Goal: Task Accomplishment & Management: Manage account settings

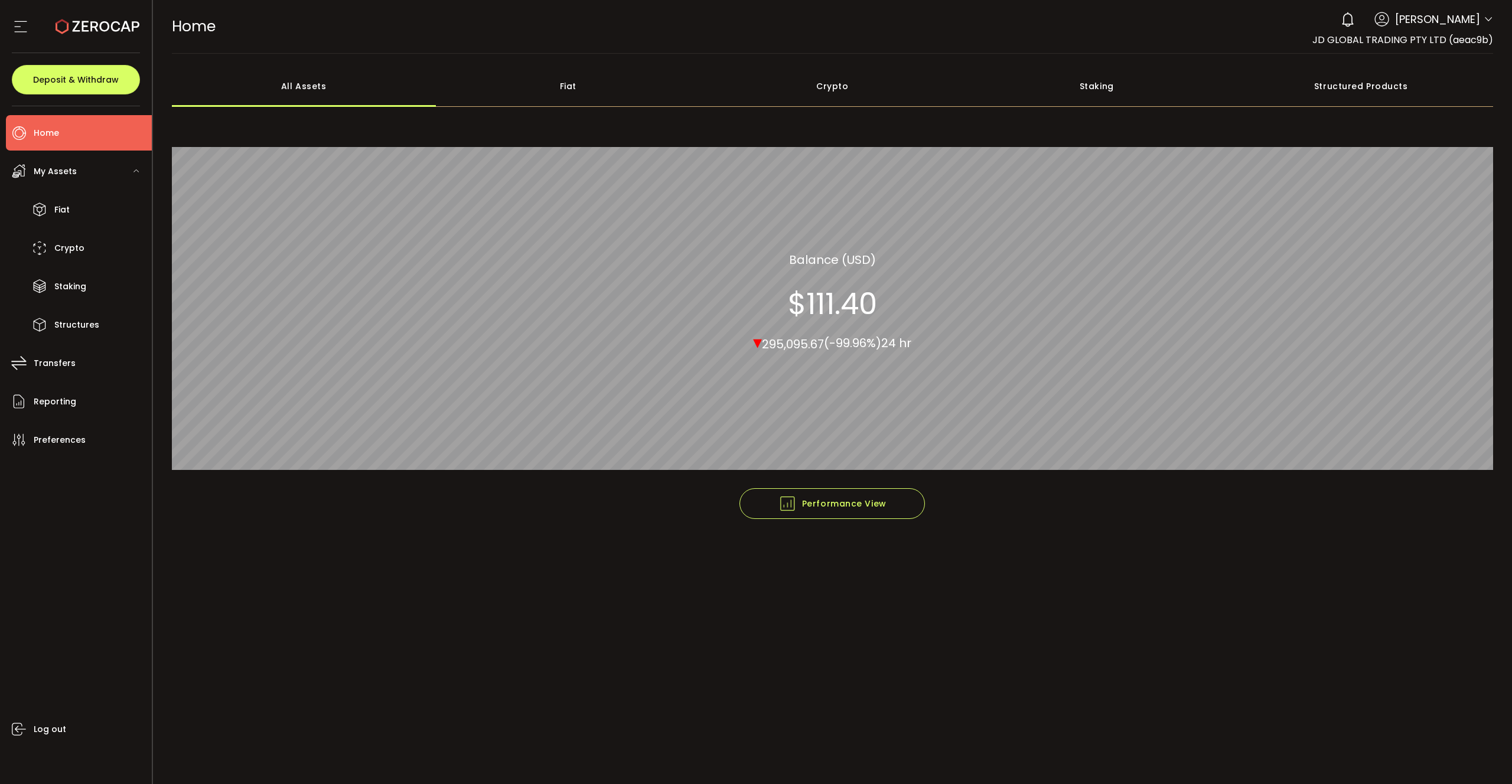
click at [83, 172] on div "My Assets" at bounding box center [79, 172] width 146 height 35
click at [74, 282] on span "Preferences" at bounding box center [59, 289] width 52 height 17
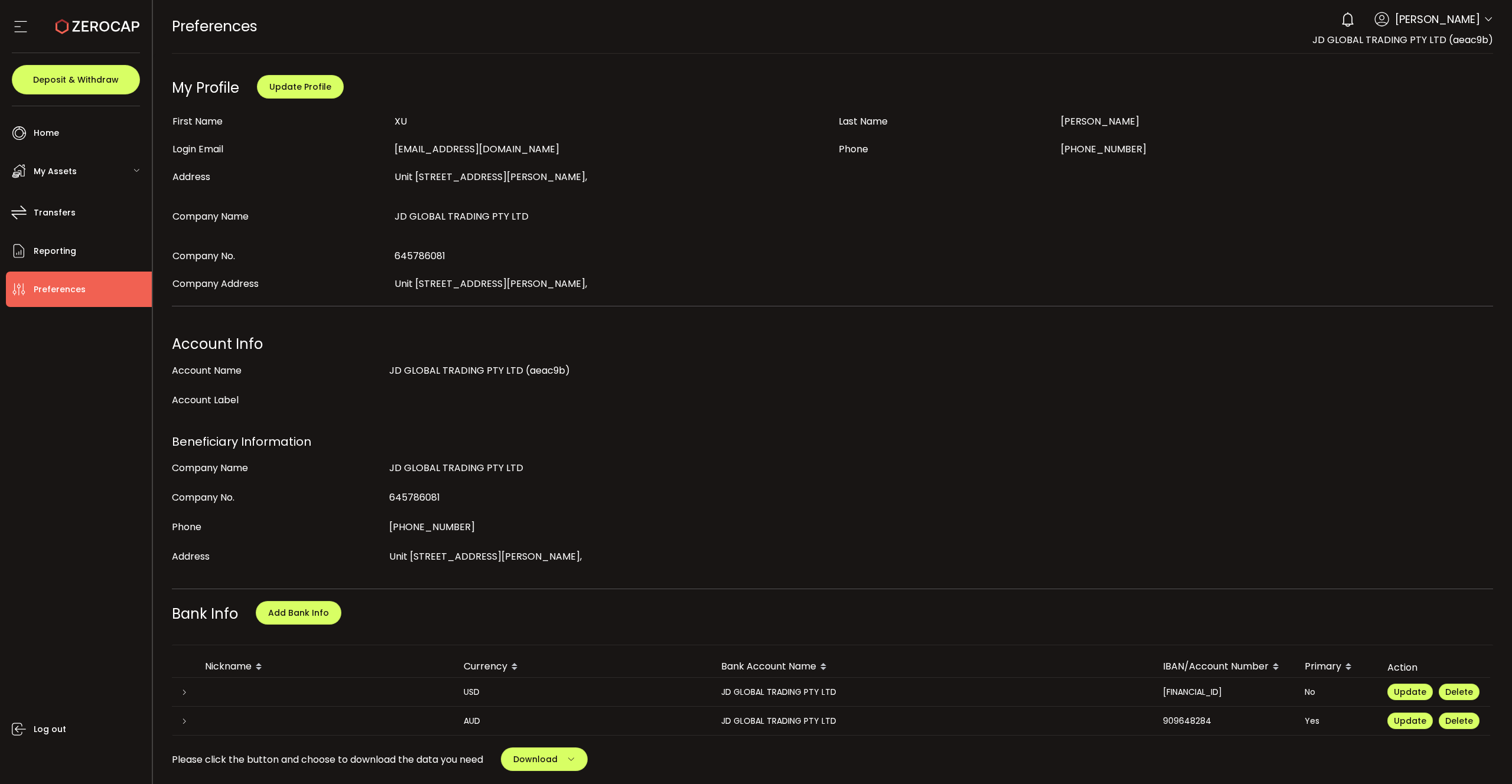
drag, startPoint x: 391, startPoint y: 219, endPoint x: 544, endPoint y: 210, distance: 153.3
click at [544, 210] on body "#icon-aud_portfolio .cls-1 { font-size: 12px; fill: #fdfbfb; font-family: "Adob…" at bounding box center [756, 392] width 1512 height 784
click at [470, 229] on div "First Name [PERSON_NAME] Last Name [PERSON_NAME] Email [EMAIL_ADDRESS][DOMAIN_N…" at bounding box center [833, 203] width 1322 height 178
drag, startPoint x: 394, startPoint y: 212, endPoint x: 526, endPoint y: 213, distance: 132.0
click at [526, 213] on div "JD GLOBAL TRADING PTY LTD" at bounding box center [833, 216] width 889 height 16
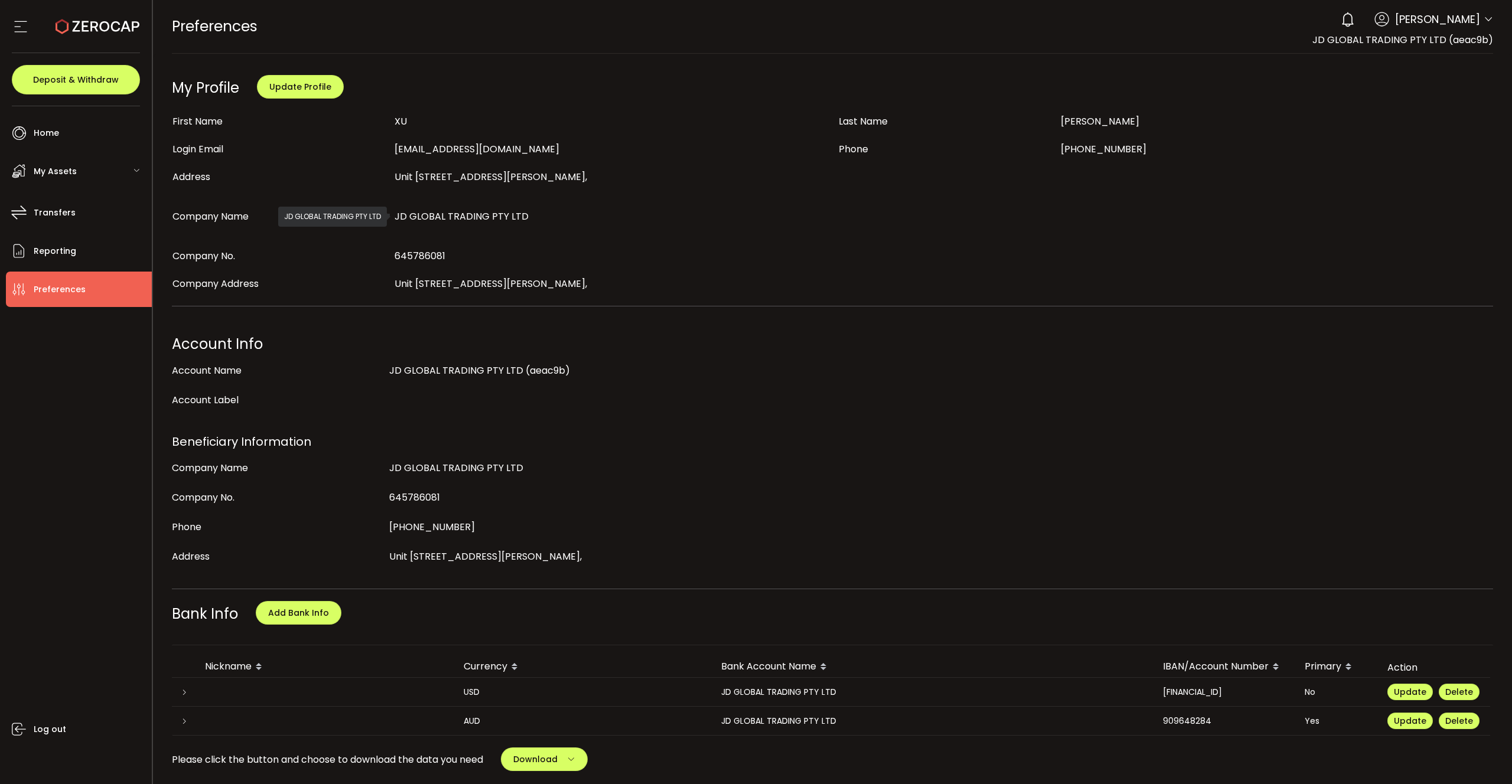
copy span "JD GLOBAL TRADING PTY LTD"
